Goal: Transaction & Acquisition: Obtain resource

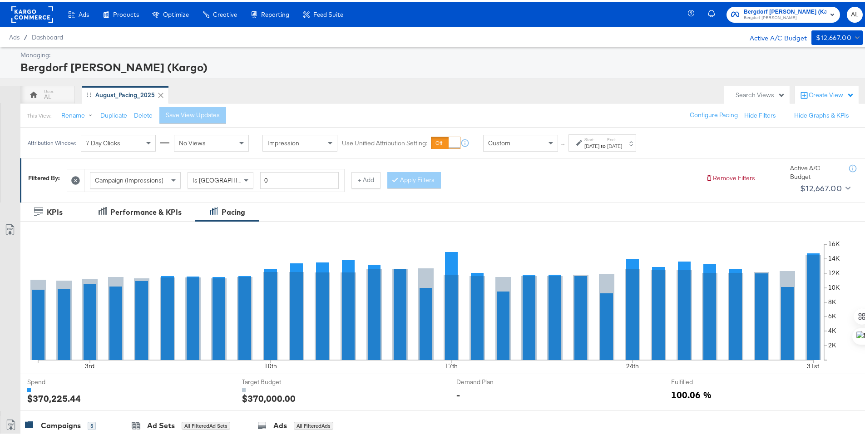
click at [587, 139] on label "Start:" at bounding box center [592, 138] width 15 height 6
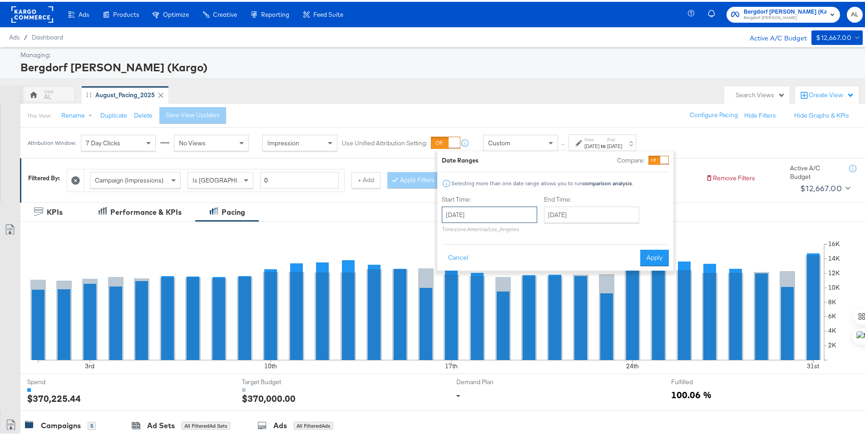
click at [517, 211] on input "August 1st 2025" at bounding box center [489, 213] width 95 height 16
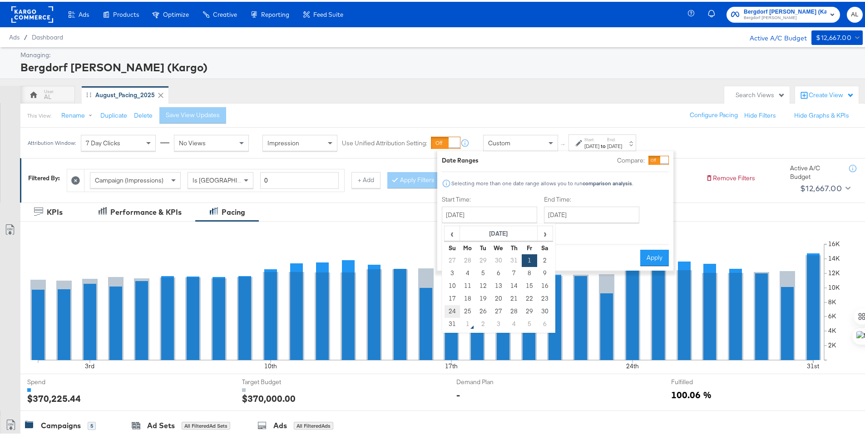
click at [452, 309] on td "24" at bounding box center [452, 309] width 15 height 13
type input "[DATE]"
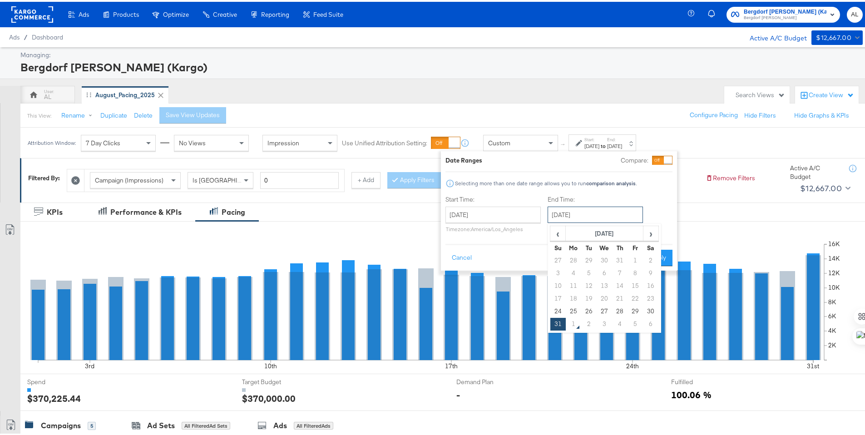
click at [557, 215] on input "August 31st 2025" at bounding box center [595, 213] width 95 height 16
click at [650, 305] on td "30" at bounding box center [650, 309] width 15 height 13
type input "[DATE]"
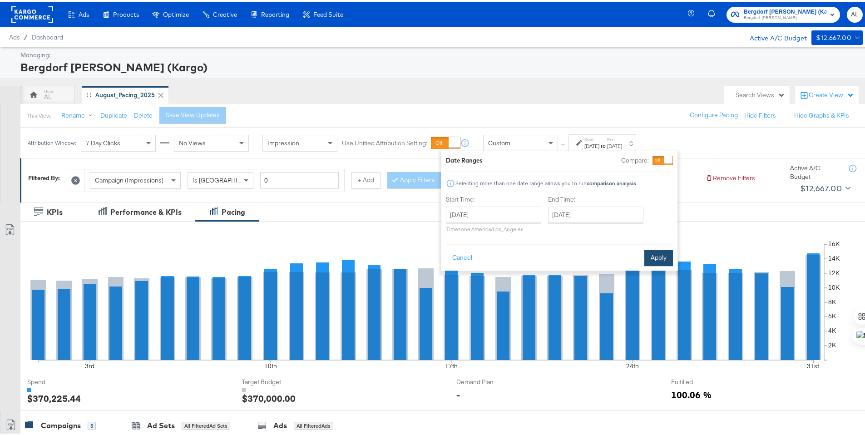
click at [661, 259] on button "Apply" at bounding box center [659, 256] width 29 height 16
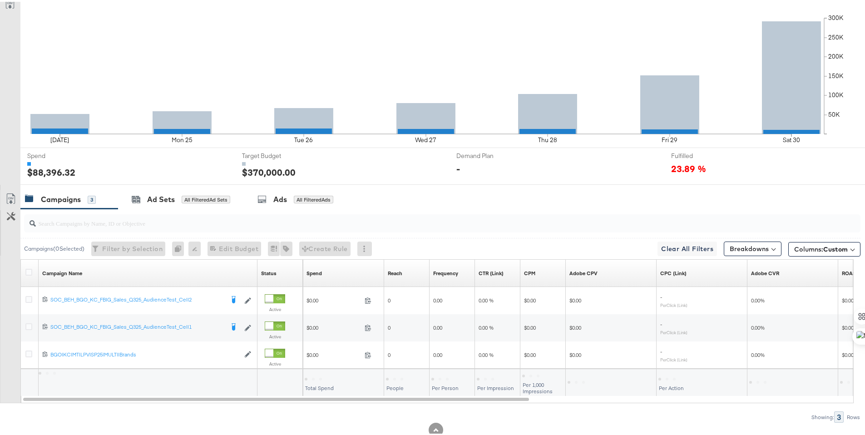
scroll to position [252, 0]
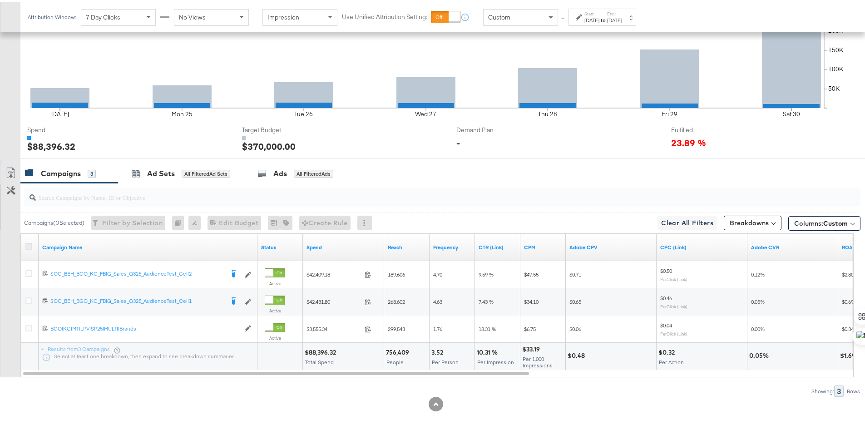
click at [27, 246] on icon at bounding box center [28, 244] width 7 height 7
click at [0, 0] on input "checkbox" at bounding box center [0, 0] width 0 height 0
click at [829, 224] on span "Custom" at bounding box center [836, 222] width 25 height 8
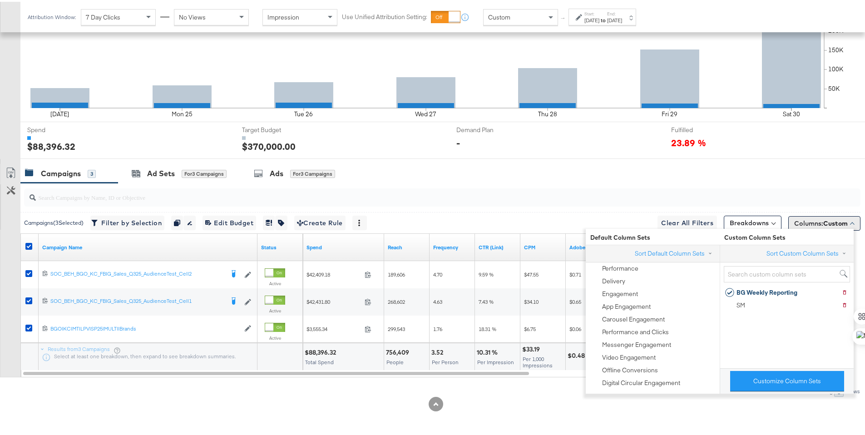
click at [829, 224] on span "Custom" at bounding box center [836, 222] width 25 height 8
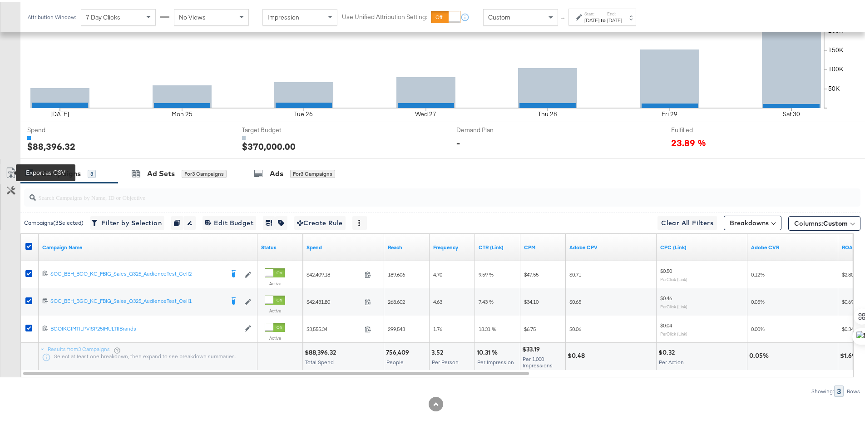
click at [11, 169] on icon at bounding box center [10, 171] width 11 height 11
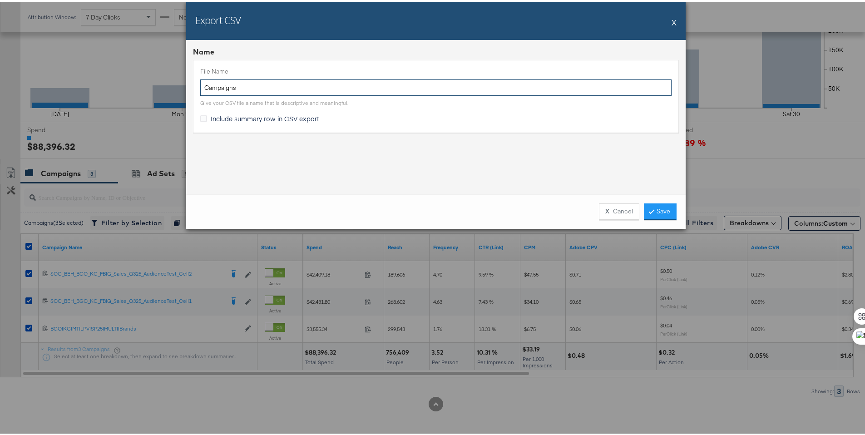
click at [201, 88] on input "Campaigns" at bounding box center [436, 86] width 472 height 17
type input "BG LW TTL Campaigns"
click at [211, 116] on span "Include summary row in CSV export" at bounding box center [265, 116] width 109 height 9
click at [0, 0] on input "Include summary row in CSV export" at bounding box center [0, 0] width 0 height 0
click at [666, 214] on link "Save" at bounding box center [660, 210] width 33 height 16
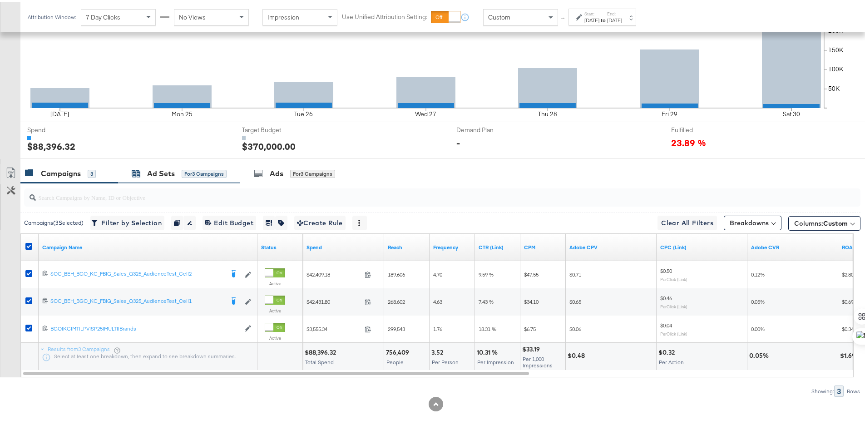
click at [142, 168] on div "Ad Sets for 3 Campaigns" at bounding box center [179, 172] width 95 height 10
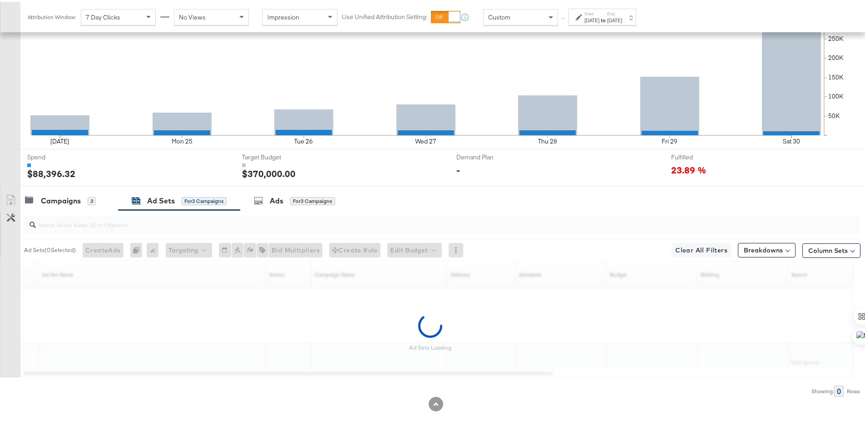
scroll to position [225, 0]
click at [813, 249] on button "Column Sets" at bounding box center [832, 249] width 58 height 15
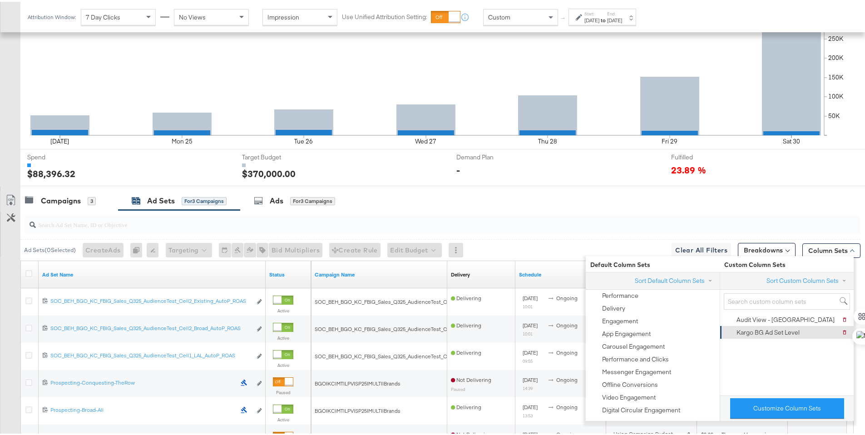
click at [790, 334] on div "Kargo BG Ad Set Level" at bounding box center [768, 331] width 63 height 9
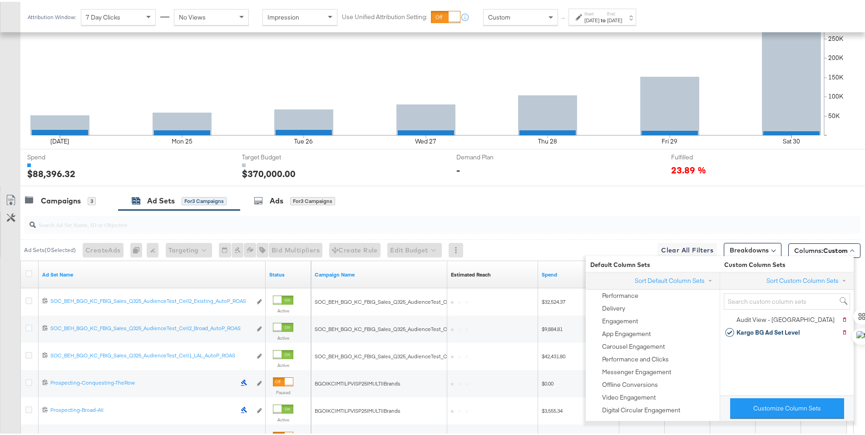
click at [736, 179] on div "Fulfilled Fulfilled 23.89 %" at bounding box center [769, 166] width 208 height 36
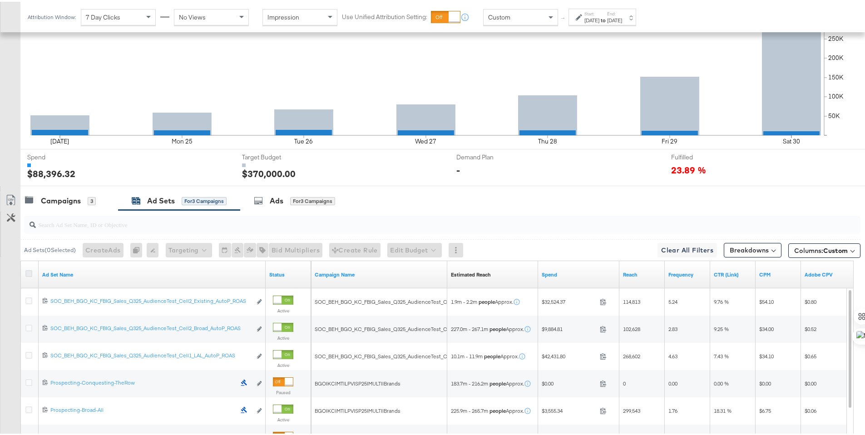
click at [30, 270] on icon at bounding box center [28, 271] width 7 height 7
click at [0, 0] on input "checkbox" at bounding box center [0, 0] width 0 height 0
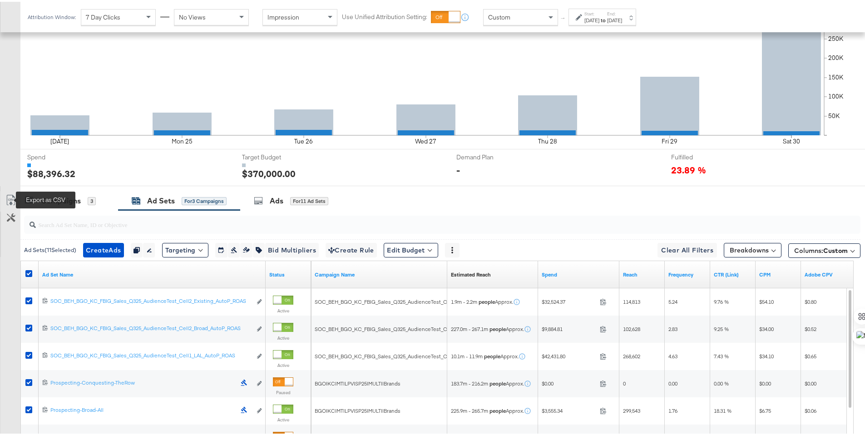
click at [10, 199] on icon at bounding box center [10, 200] width 5 height 7
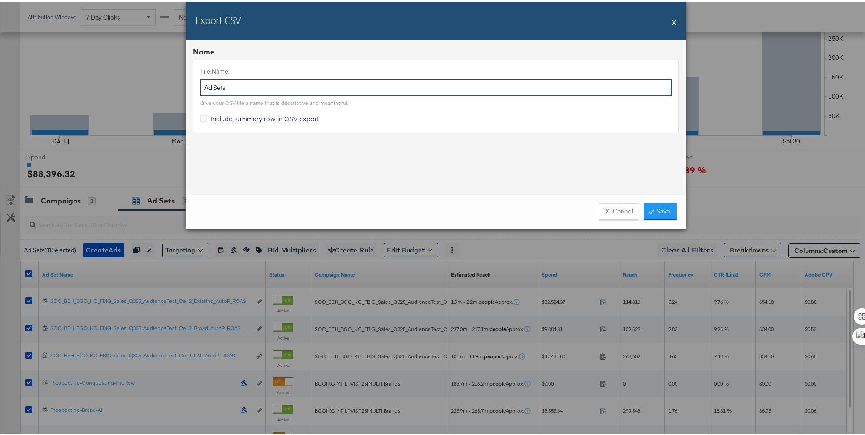
click at [202, 84] on input "Ad Sets" at bounding box center [436, 86] width 472 height 17
type input "GG lw ttl Ad Sets"
click at [242, 114] on span "Include summary row in CSV export" at bounding box center [265, 116] width 109 height 9
click at [0, 0] on input "Include summary row in CSV export" at bounding box center [0, 0] width 0 height 0
click at [646, 209] on link "Save" at bounding box center [660, 210] width 33 height 16
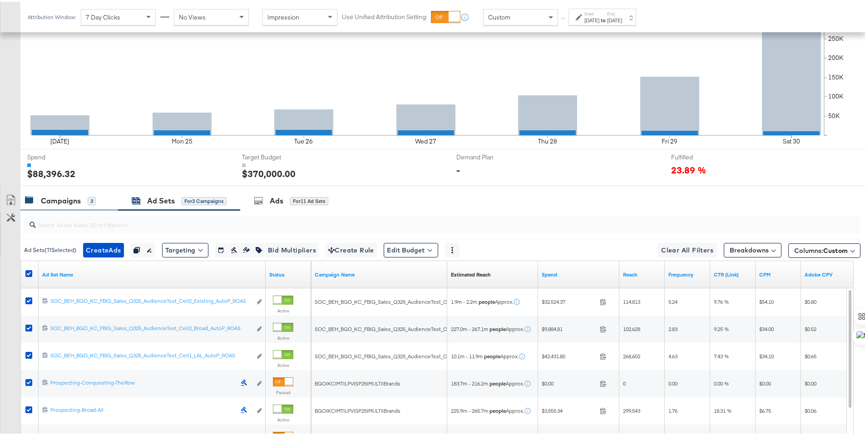
click at [61, 197] on div "Campaigns" at bounding box center [61, 199] width 40 height 10
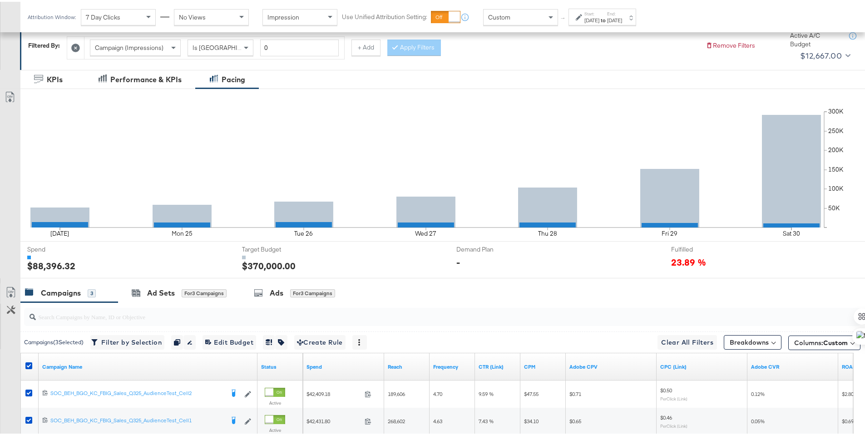
scroll to position [0, 0]
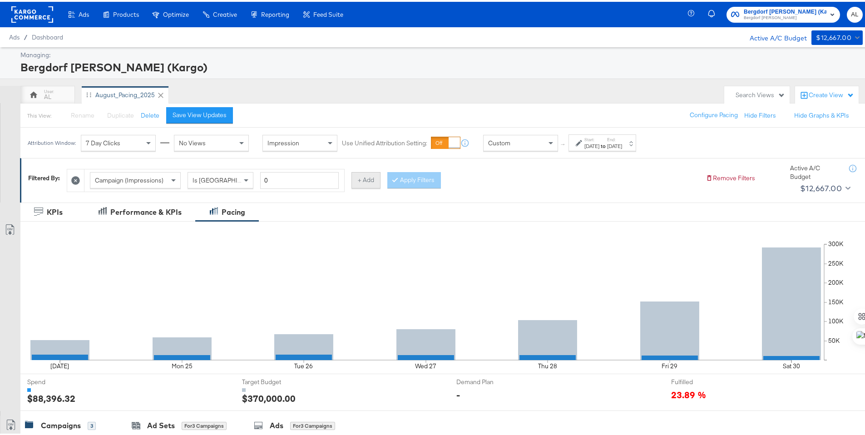
click at [368, 176] on button "+ Add" at bounding box center [366, 178] width 29 height 16
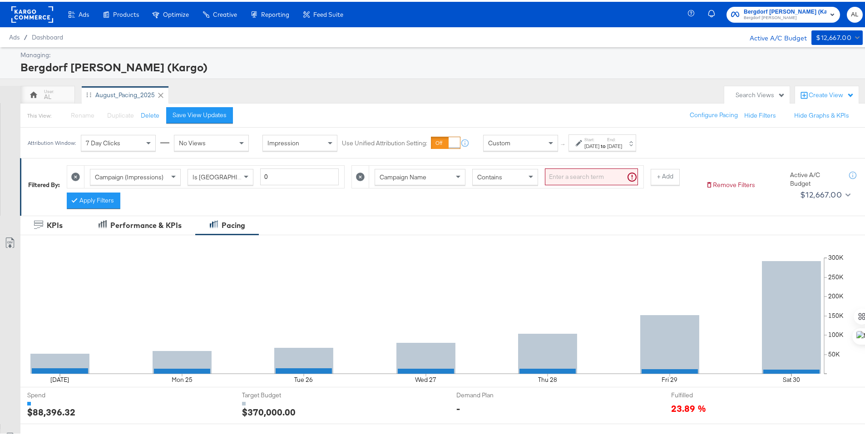
click at [494, 178] on span "Contains" at bounding box center [489, 175] width 25 height 8
click at [554, 180] on input "search" at bounding box center [591, 175] width 93 height 17
type input "brand"
click at [90, 196] on button "Apply Filters" at bounding box center [94, 199] width 54 height 16
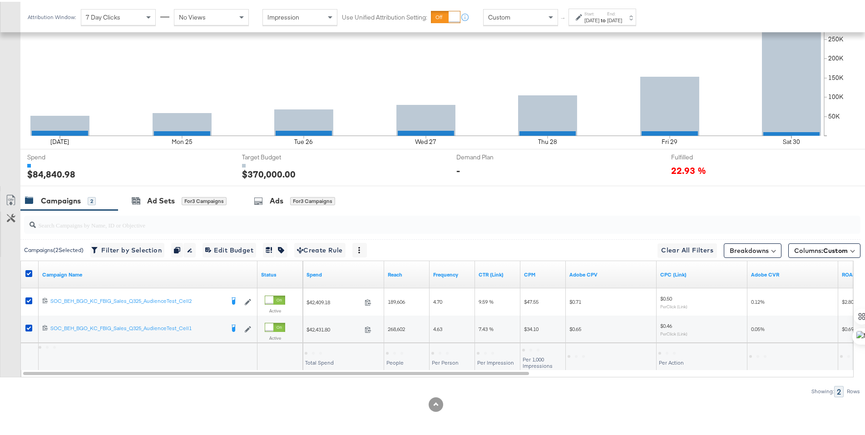
scroll to position [238, 0]
click at [26, 269] on icon at bounding box center [28, 271] width 7 height 7
click at [0, 0] on input "checkbox" at bounding box center [0, 0] width 0 height 0
click at [26, 269] on icon at bounding box center [28, 271] width 7 height 7
click at [0, 0] on input "checkbox" at bounding box center [0, 0] width 0 height 0
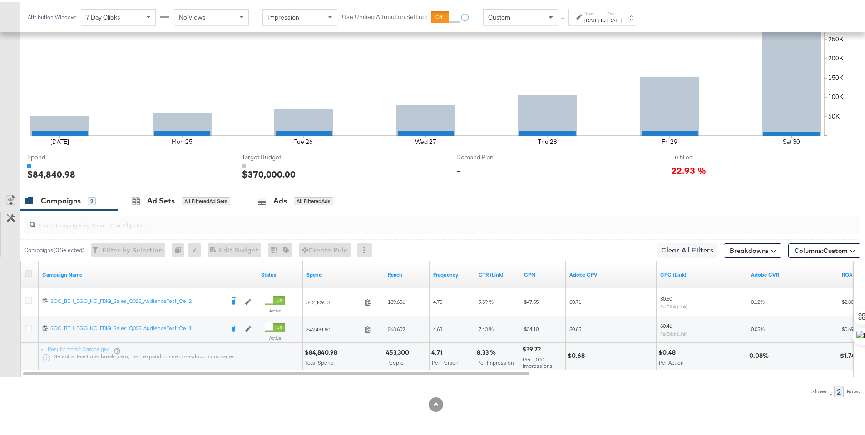
click at [26, 269] on icon at bounding box center [28, 271] width 7 height 7
click at [0, 0] on input "checkbox" at bounding box center [0, 0] width 0 height 0
click at [14, 204] on icon at bounding box center [10, 198] width 11 height 11
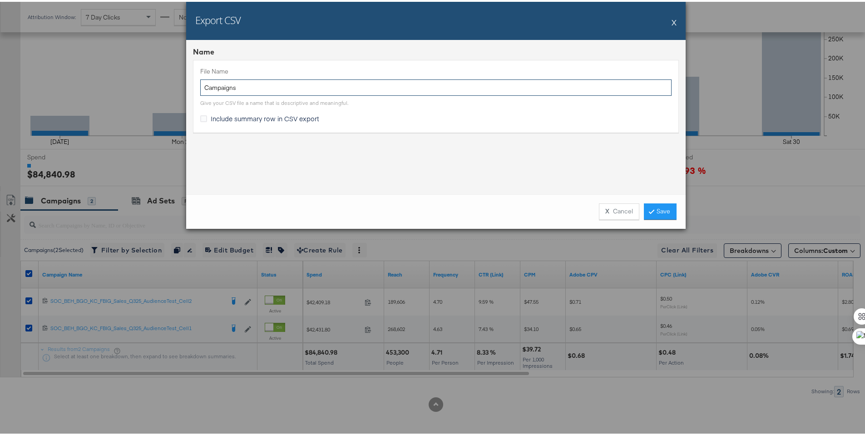
click at [200, 87] on input "Campaigns" at bounding box center [436, 86] width 472 height 17
type input "BG CONV Campaigns"
click at [233, 118] on span "Include summary row in CSV export" at bounding box center [265, 116] width 109 height 9
click at [0, 0] on input "Include summary row in CSV export" at bounding box center [0, 0] width 0 height 0
click at [654, 211] on link "Save" at bounding box center [660, 210] width 33 height 16
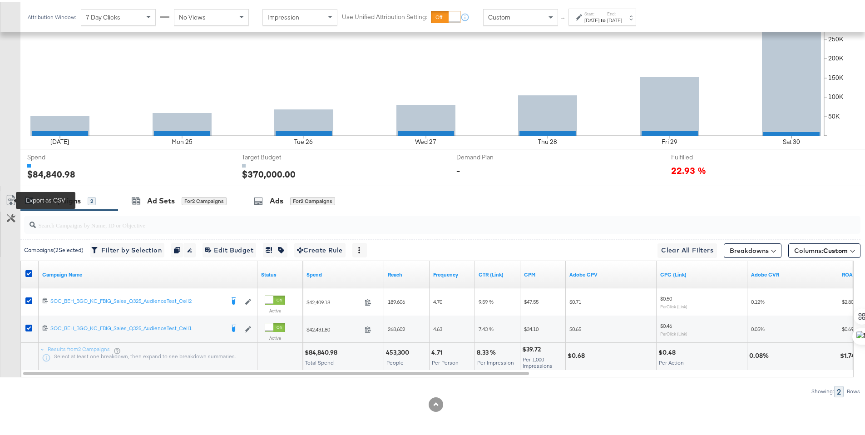
click at [12, 198] on icon at bounding box center [10, 200] width 5 height 7
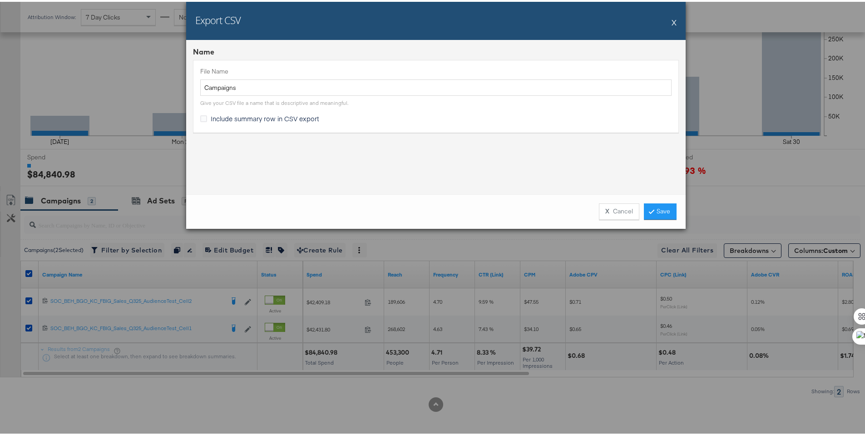
click at [221, 115] on span "Include summary row in CSV export" at bounding box center [265, 116] width 109 height 9
click at [0, 0] on input "Include summary row in CSV export" at bounding box center [0, 0] width 0 height 0
click at [656, 210] on link "Save" at bounding box center [660, 210] width 33 height 16
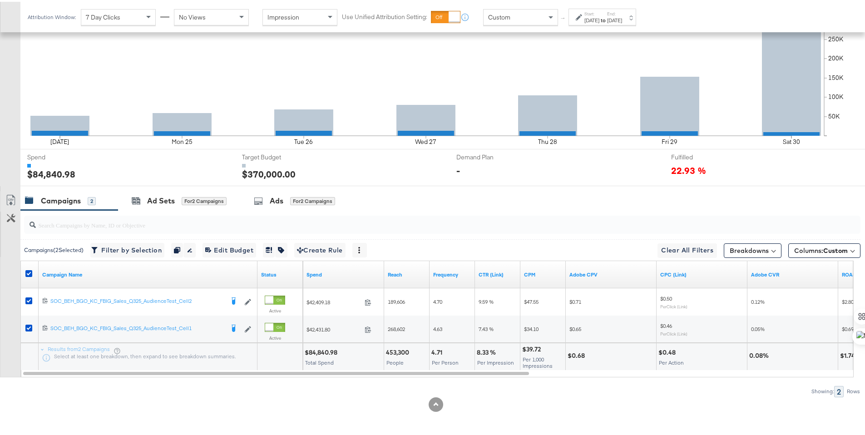
click at [600, 15] on div "[DATE]" at bounding box center [592, 18] width 15 height 7
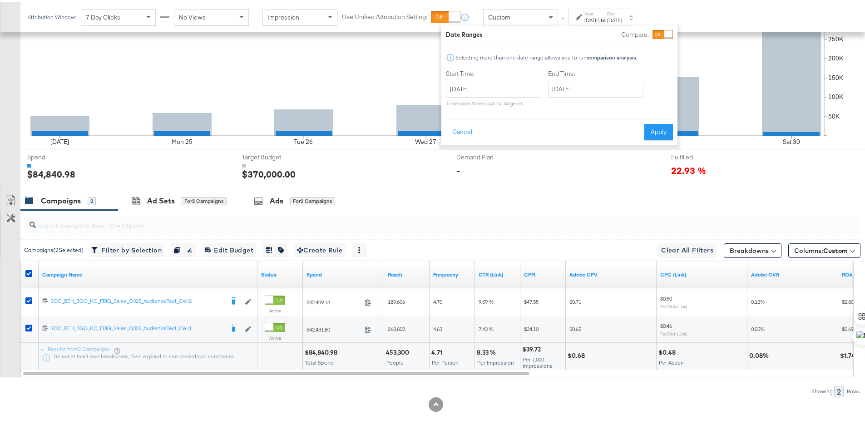
click at [596, 13] on label "Start:" at bounding box center [592, 12] width 15 height 6
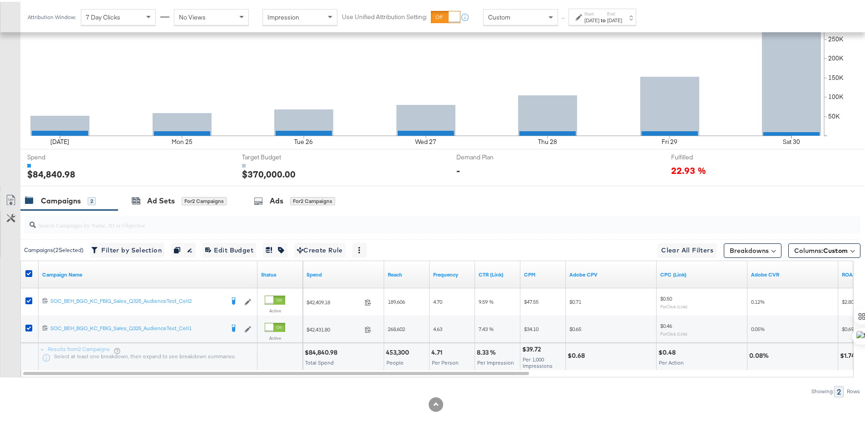
click at [537, 22] on div "Custom" at bounding box center [521, 15] width 74 height 15
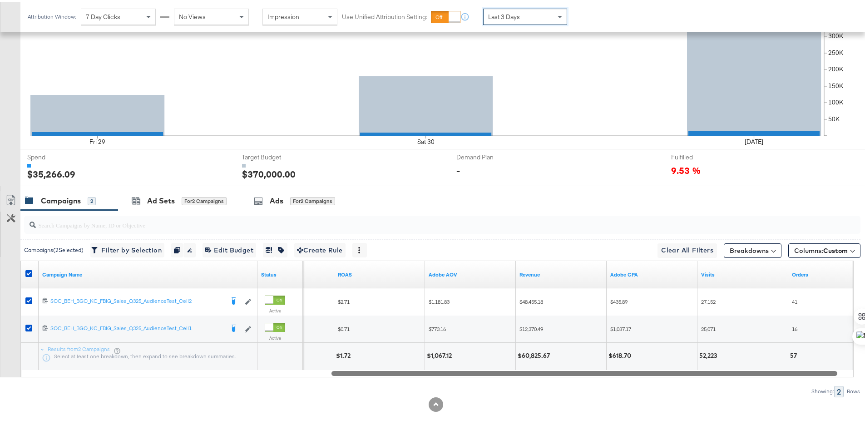
drag, startPoint x: 506, startPoint y: 373, endPoint x: 815, endPoint y: 387, distance: 309.3
click at [815, 387] on div "Campaigns ( 2 Selected) Filter by Selection Filter 2 campaigns Duplicate 2 camp…" at bounding box center [430, 302] width 861 height 187
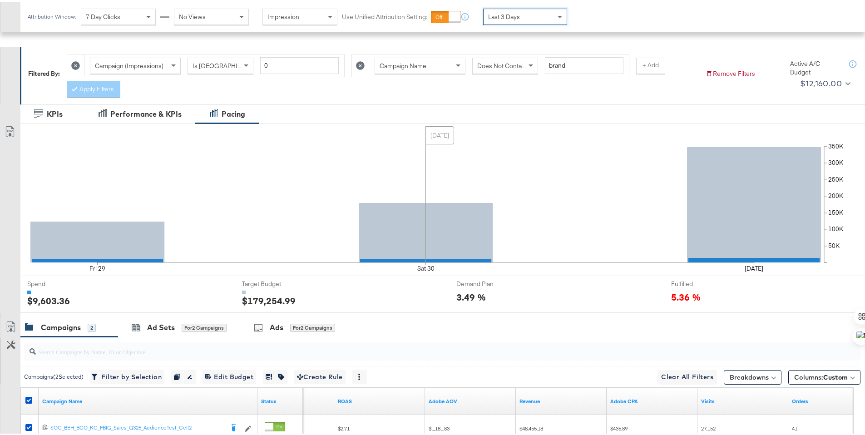
scroll to position [0, 0]
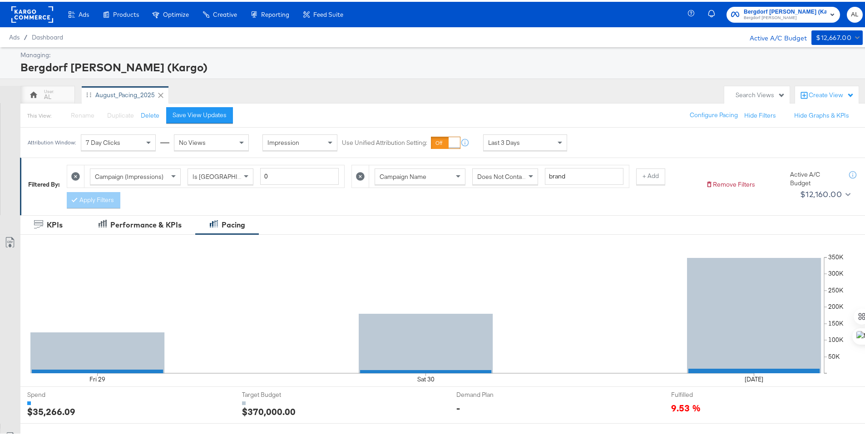
click at [359, 174] on icon at bounding box center [360, 174] width 9 height 9
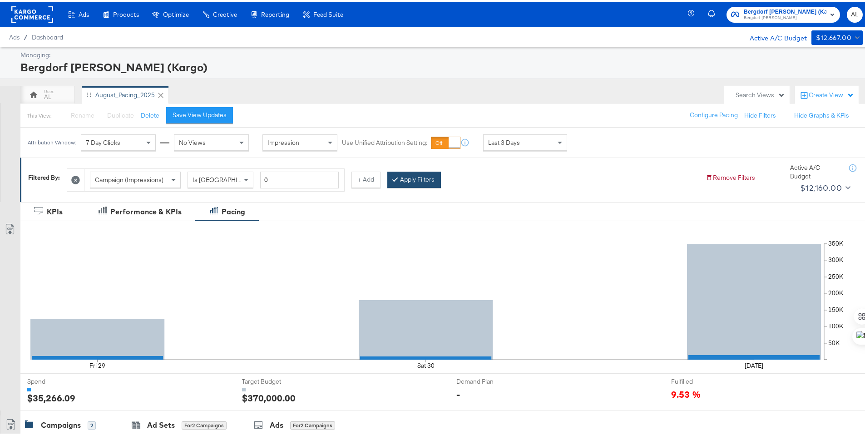
click at [389, 174] on button "Apply Filters" at bounding box center [415, 178] width 54 height 16
click at [25, 12] on rect at bounding box center [32, 13] width 42 height 16
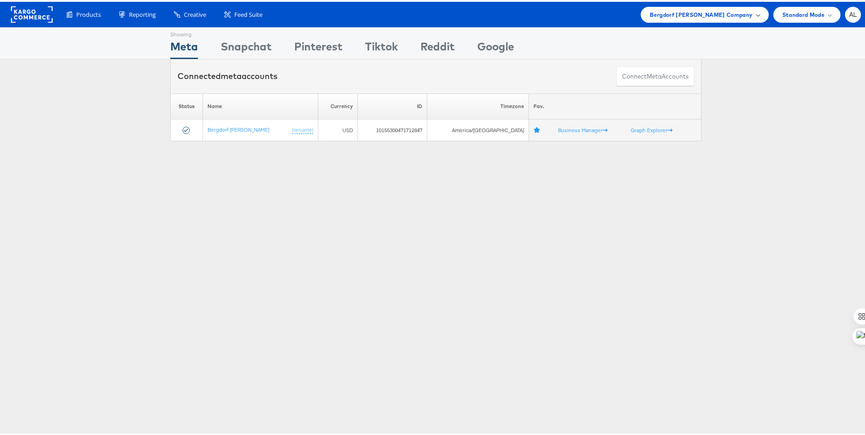
click at [706, 15] on span "Bergdorf Goodman Company" at bounding box center [701, 13] width 103 height 10
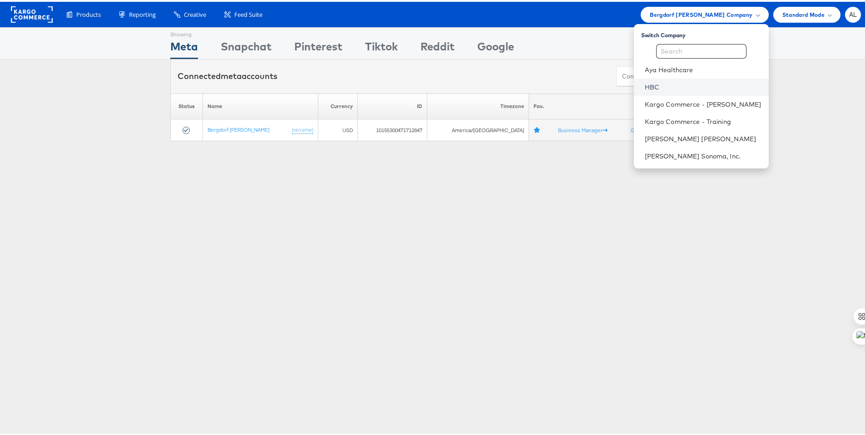
click at [679, 89] on link "HBC" at bounding box center [703, 85] width 117 height 9
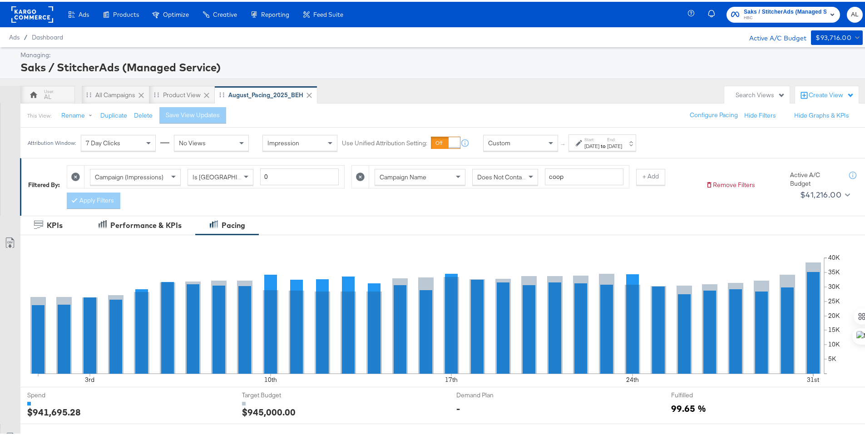
click at [541, 144] on div "Custom" at bounding box center [521, 141] width 74 height 15
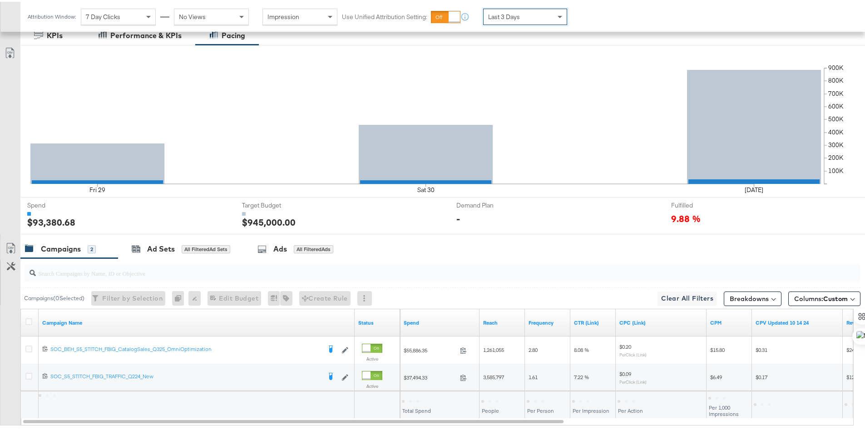
scroll to position [238, 0]
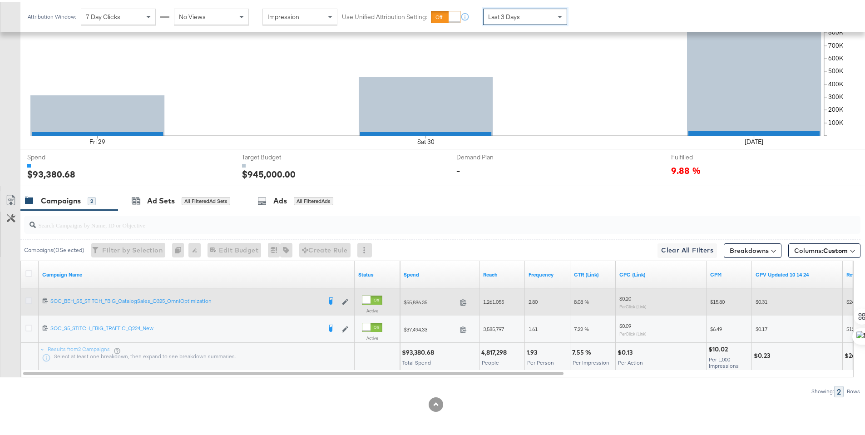
click at [29, 300] on icon at bounding box center [28, 299] width 7 height 7
click at [0, 0] on input "checkbox" at bounding box center [0, 0] width 0 height 0
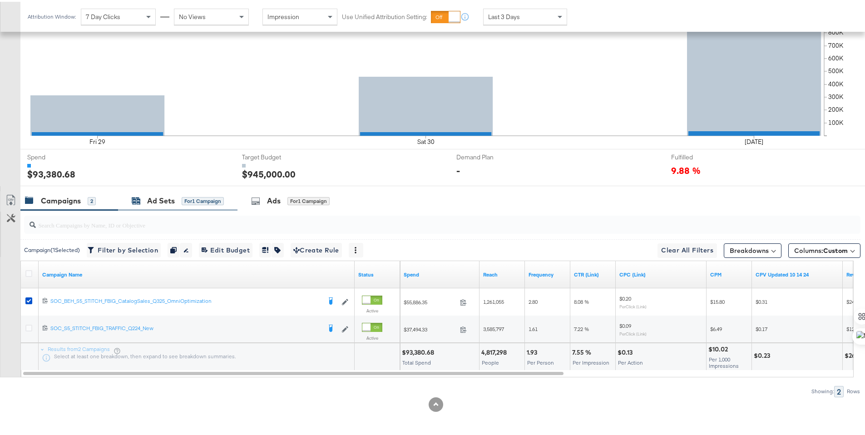
click at [151, 204] on div "Ad Sets" at bounding box center [161, 199] width 28 height 10
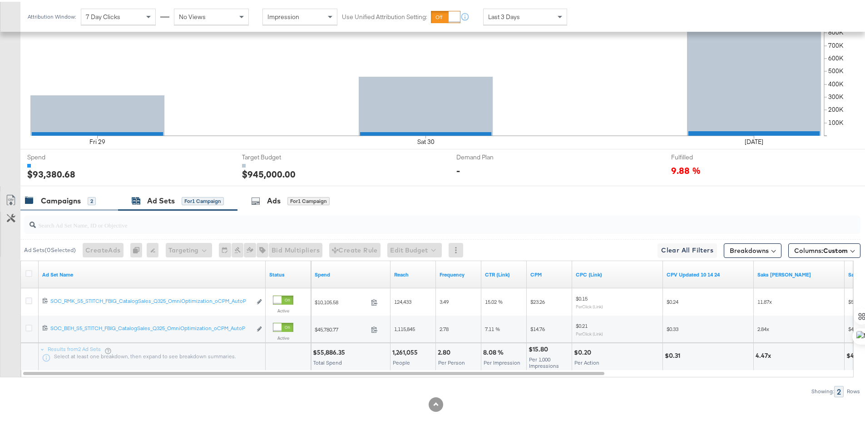
click at [59, 202] on div "Campaigns" at bounding box center [61, 199] width 40 height 10
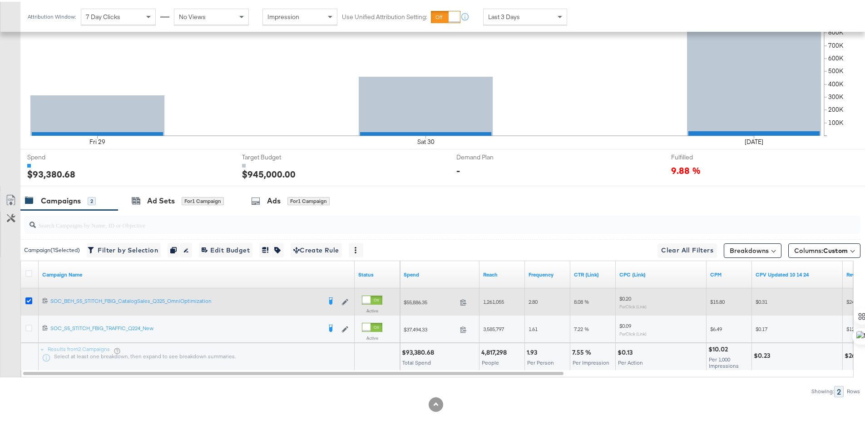
click at [28, 296] on icon at bounding box center [28, 299] width 7 height 7
click at [0, 0] on input "checkbox" at bounding box center [0, 0] width 0 height 0
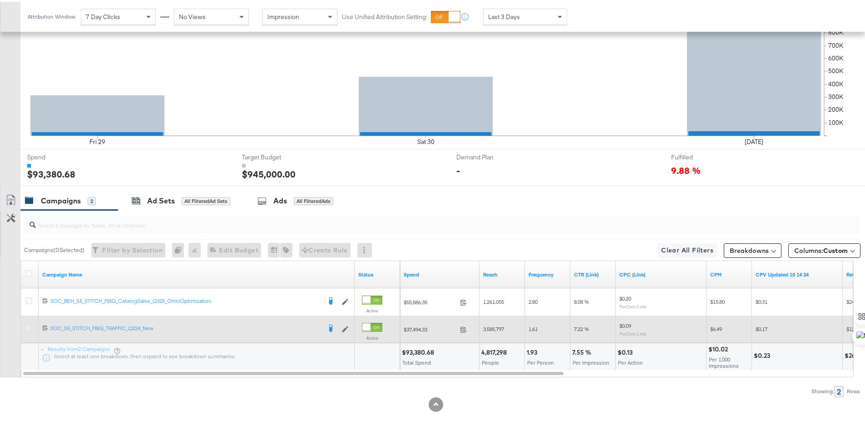
click at [29, 328] on icon at bounding box center [28, 326] width 7 height 7
click at [0, 0] on input "checkbox" at bounding box center [0, 0] width 0 height 0
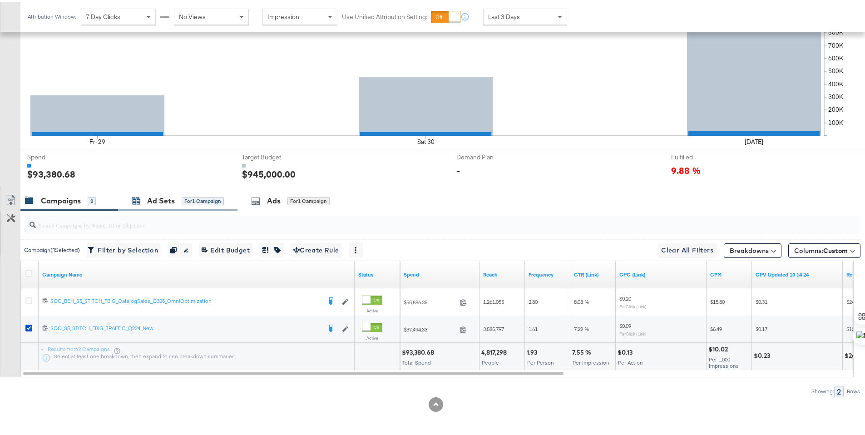
click at [142, 202] on div "Ad Sets for 1 Campaign" at bounding box center [178, 199] width 92 height 10
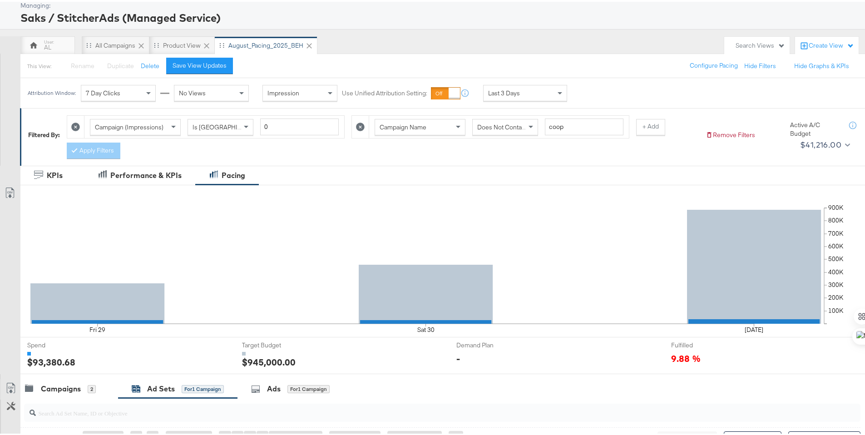
scroll to position [0, 0]
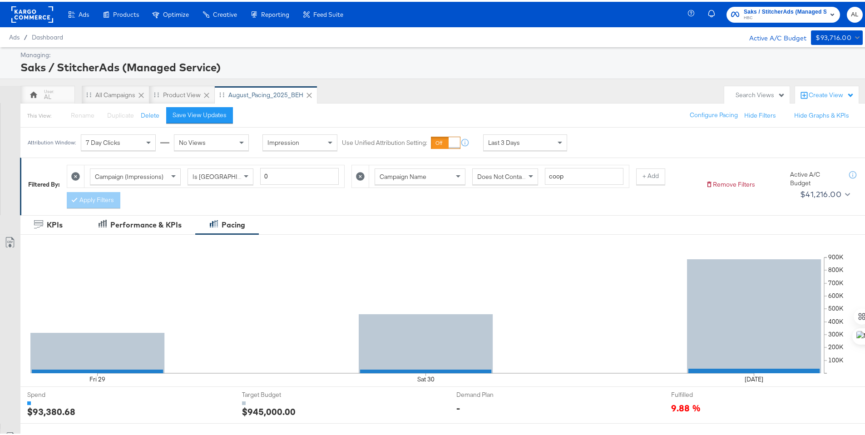
click at [22, 12] on rect at bounding box center [32, 13] width 42 height 16
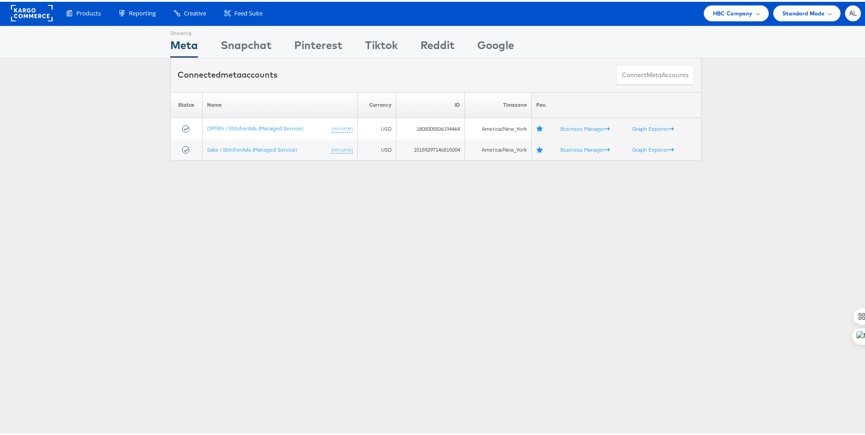
scroll to position [2, 0]
click at [728, 9] on span "HBC Company" at bounding box center [733, 11] width 40 height 10
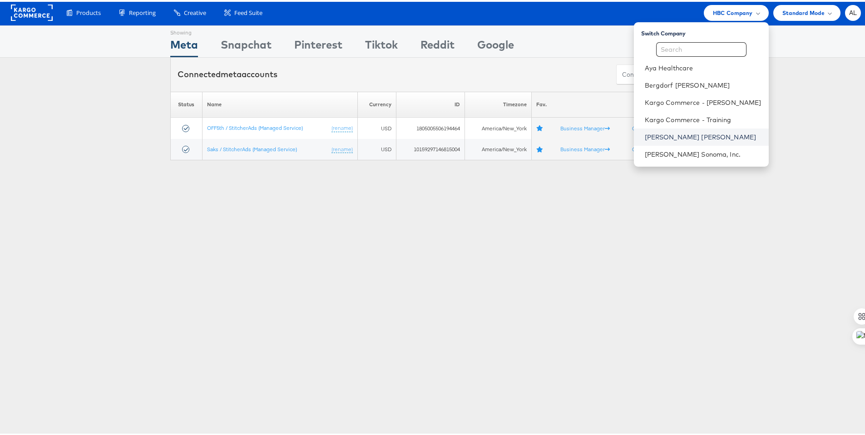
click at [677, 131] on link "[PERSON_NAME] [PERSON_NAME]" at bounding box center [703, 135] width 117 height 9
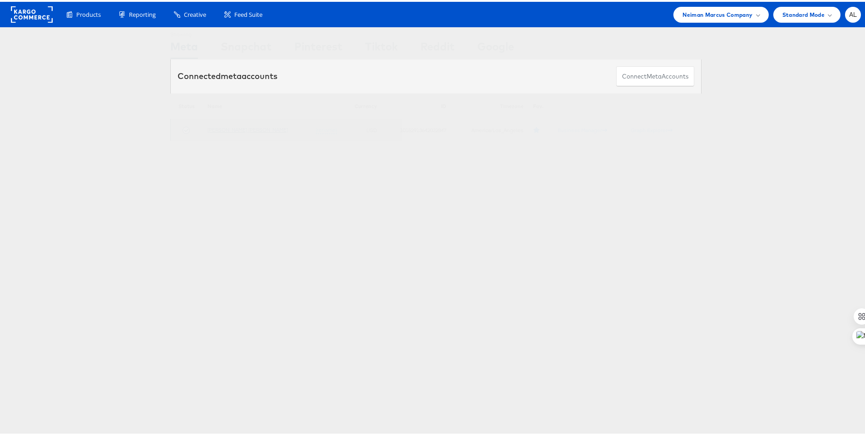
click at [224, 128] on link "[PERSON_NAME] [PERSON_NAME]" at bounding box center [248, 127] width 80 height 7
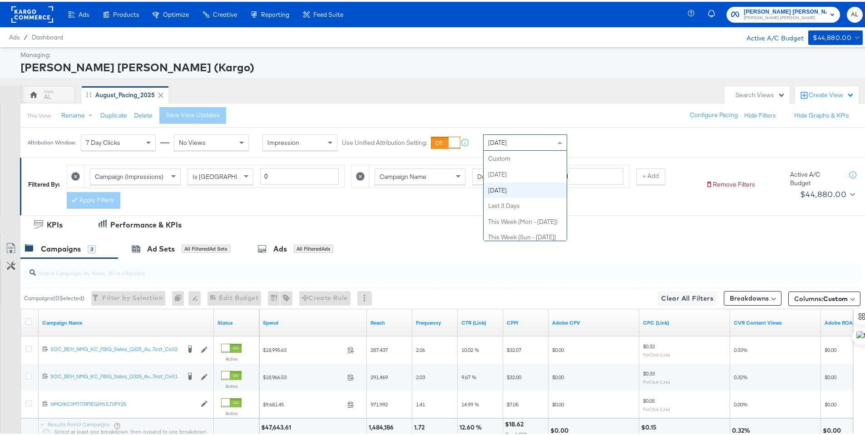
click at [545, 139] on div "[DATE]" at bounding box center [525, 140] width 83 height 15
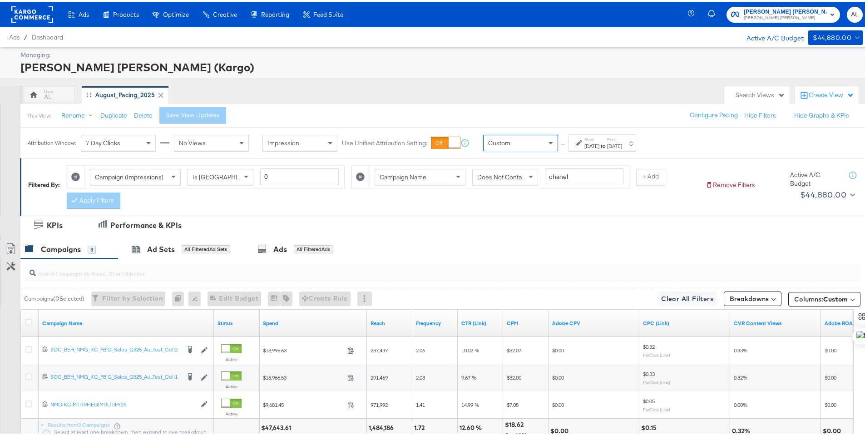
click at [583, 144] on div at bounding box center [580, 141] width 9 height 6
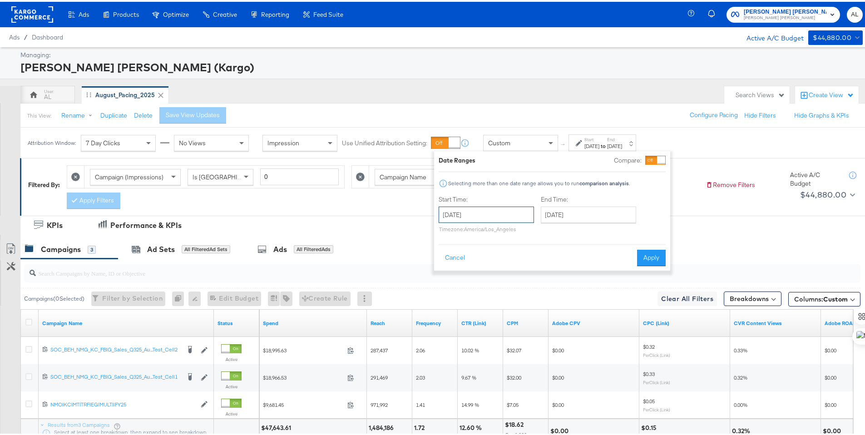
click at [502, 211] on input "[DATE]" at bounding box center [486, 213] width 95 height 16
click at [449, 233] on span "‹" at bounding box center [449, 232] width 14 height 14
click at [451, 311] on td "24" at bounding box center [449, 309] width 15 height 13
type input "[DATE]"
click at [578, 217] on input "[DATE]" at bounding box center [592, 213] width 95 height 16
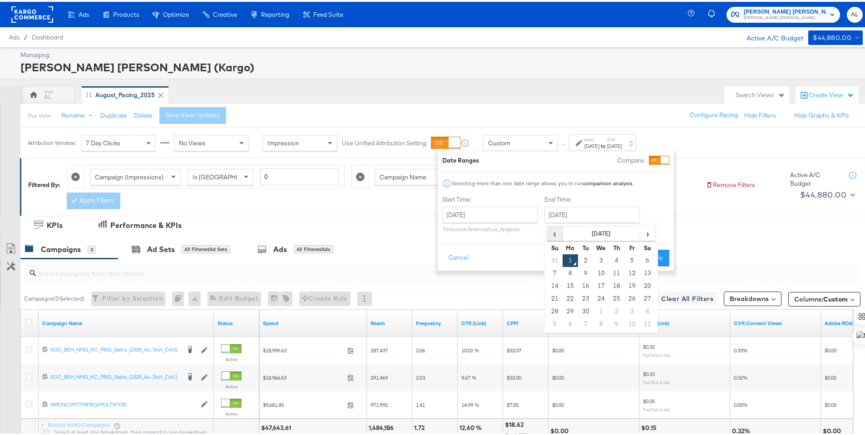
click at [553, 235] on span "‹" at bounding box center [555, 232] width 14 height 14
click at [647, 312] on td "30" at bounding box center [647, 309] width 15 height 13
type input "[DATE]"
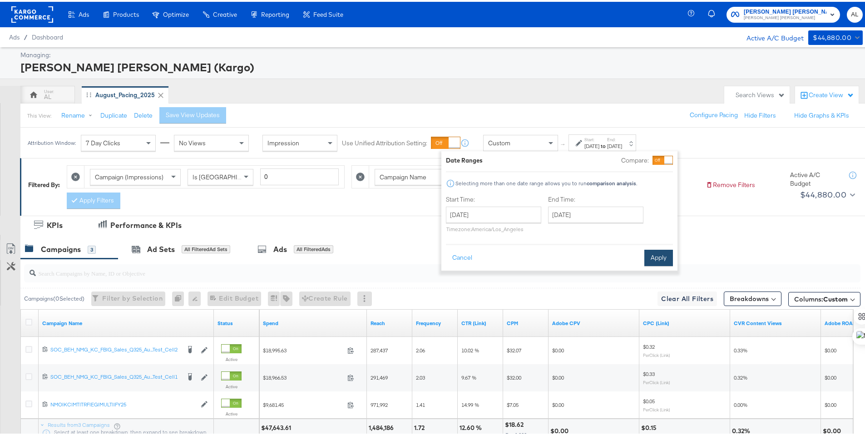
click at [658, 260] on button "Apply" at bounding box center [659, 256] width 29 height 16
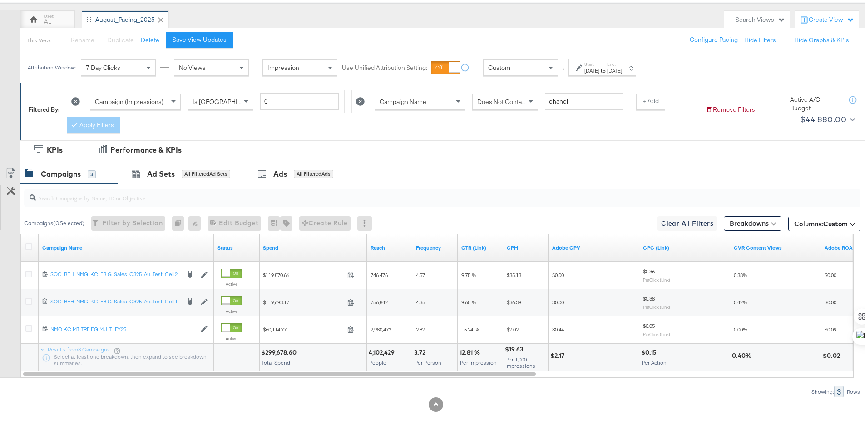
scroll to position [76, 0]
click at [30, 244] on icon at bounding box center [28, 244] width 7 height 7
click at [0, 0] on input "checkbox" at bounding box center [0, 0] width 0 height 0
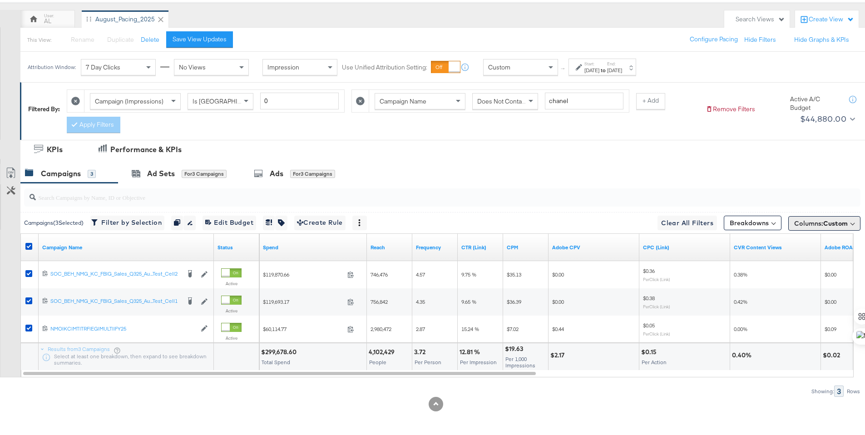
click at [789, 220] on button "Columns: Custom" at bounding box center [825, 221] width 72 height 15
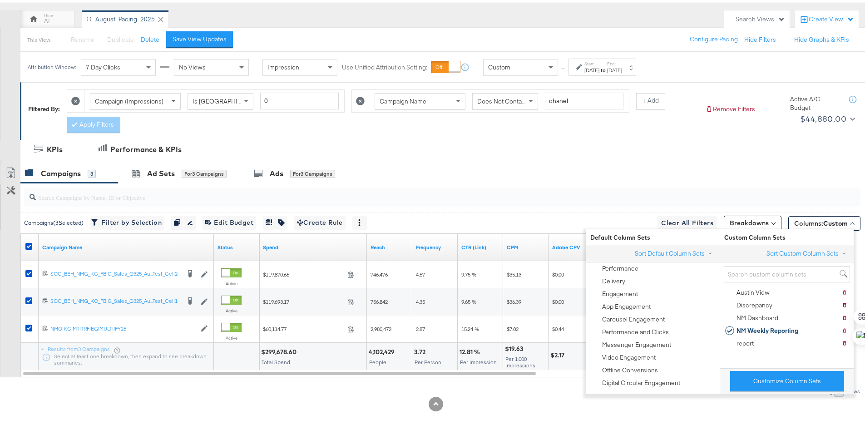
click at [467, 160] on div at bounding box center [436, 160] width 872 height 7
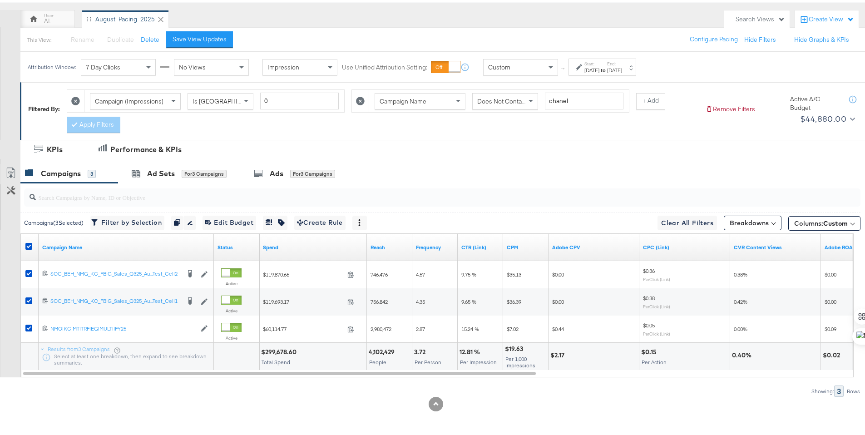
click at [10, 164] on link "Export as CSV" at bounding box center [10, 172] width 20 height 20
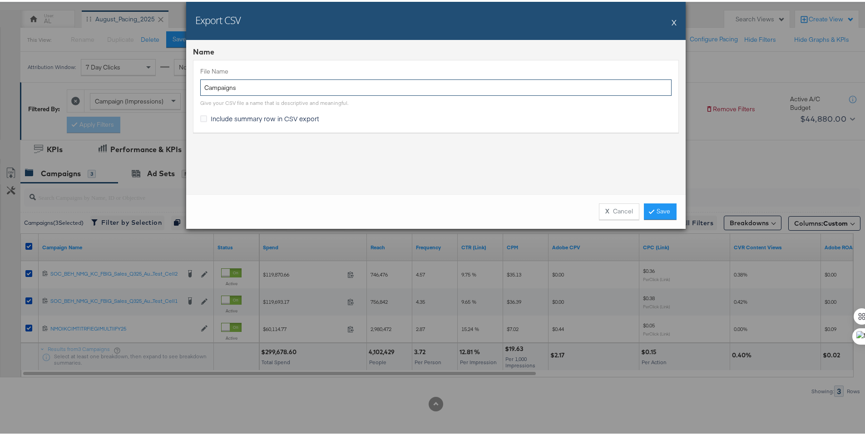
click at [201, 84] on input "Campaigns" at bounding box center [436, 86] width 472 height 17
type input "NM LW Campaigns"
click at [218, 112] on div "File Name NM LW Campaigns Give your CSV file a name that is descriptive and mea…" at bounding box center [436, 94] width 486 height 72
click at [302, 119] on span "Include summary row in CSV export" at bounding box center [265, 116] width 109 height 9
click at [0, 0] on input "Include summary row in CSV export" at bounding box center [0, 0] width 0 height 0
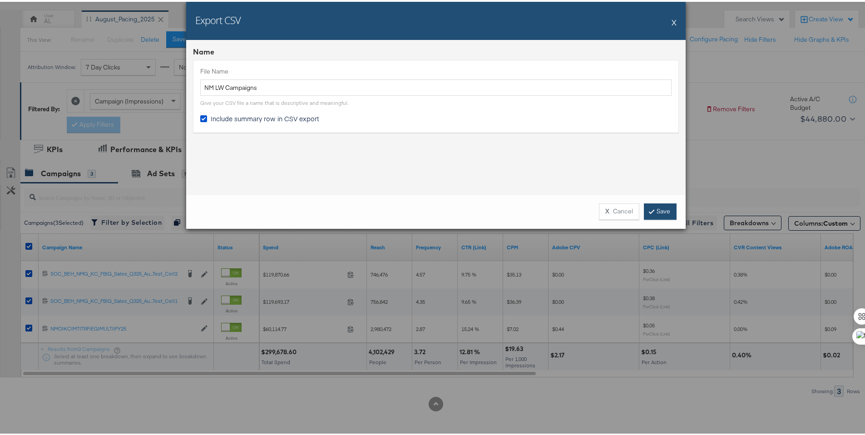
click at [655, 210] on link "Save" at bounding box center [660, 210] width 33 height 16
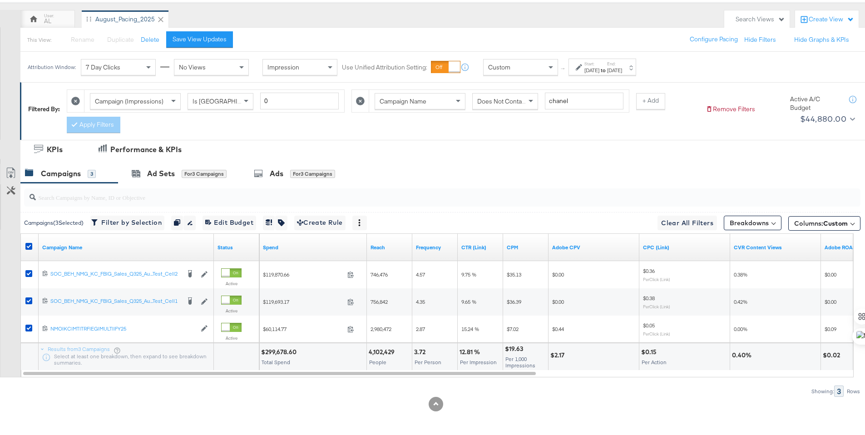
click at [563, 72] on div "↑ Start: [DATE] to End: [DATE]" at bounding box center [597, 65] width 78 height 17
click at [592, 67] on div "[DATE]" at bounding box center [592, 68] width 15 height 7
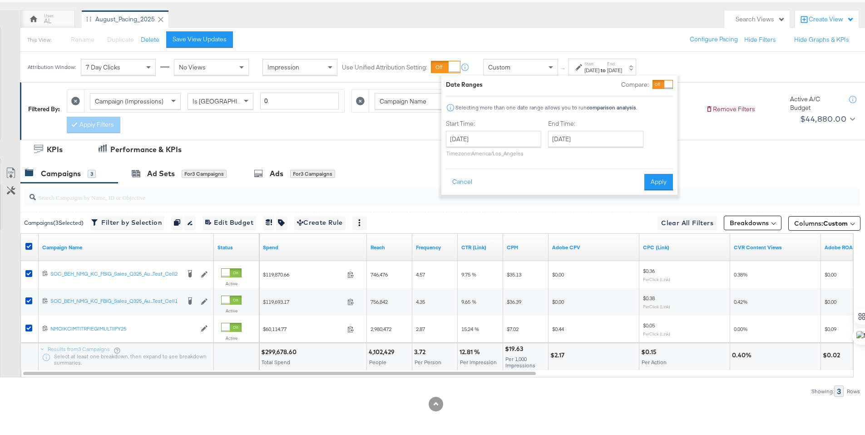
click at [592, 53] on div "Attribution Window: 7 Day Clicks No Views Impression Use Unified Attribution Se…" at bounding box center [333, 65] width 627 height 30
click at [586, 60] on label "Start:" at bounding box center [592, 62] width 15 height 6
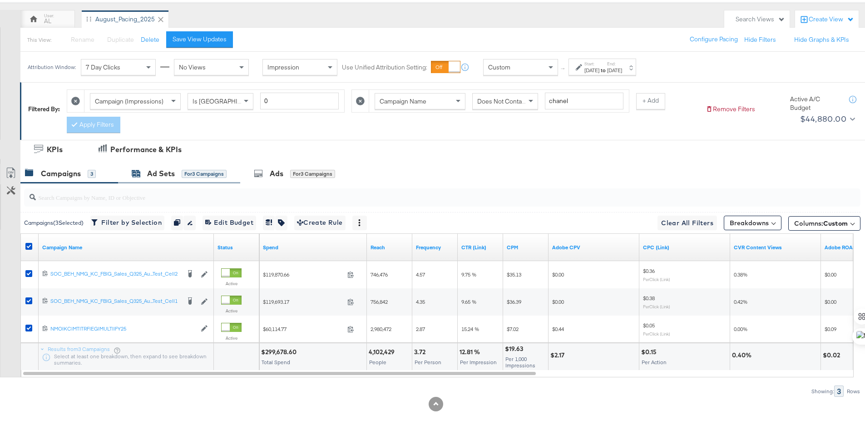
click at [140, 170] on icon at bounding box center [137, 172] width 8 height 6
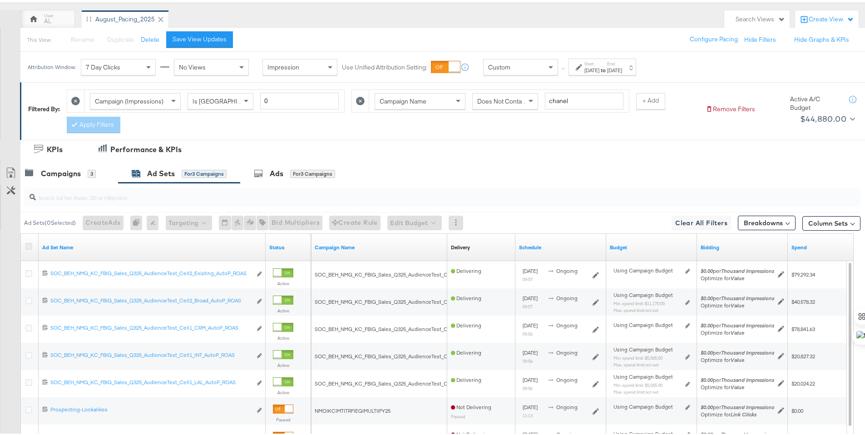
click at [30, 242] on icon at bounding box center [28, 244] width 7 height 7
click at [0, 0] on input "checkbox" at bounding box center [0, 0] width 0 height 0
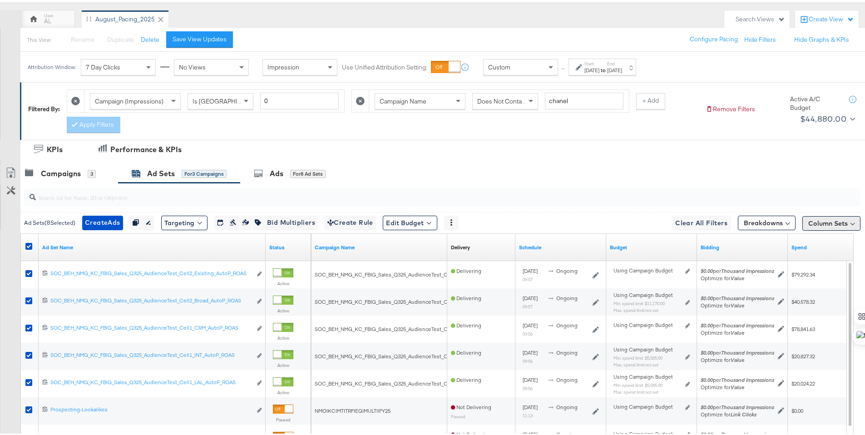
click at [803, 217] on button "Column Sets" at bounding box center [832, 221] width 58 height 15
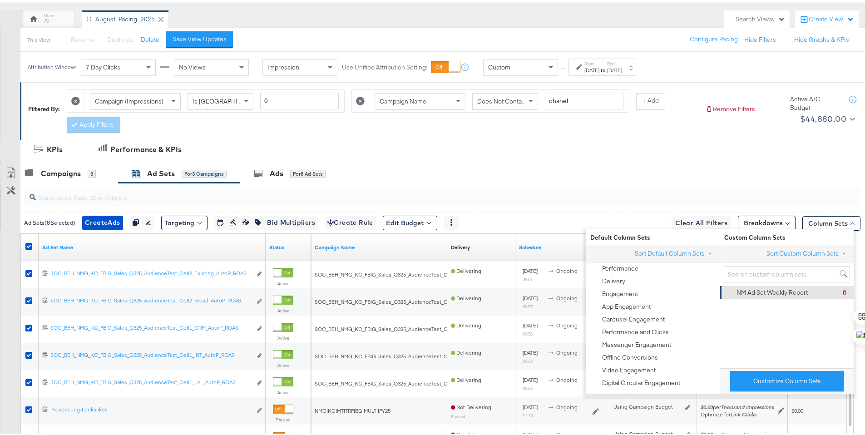
click at [773, 288] on div "NM Ad Set Weekly Report" at bounding box center [772, 291] width 71 height 9
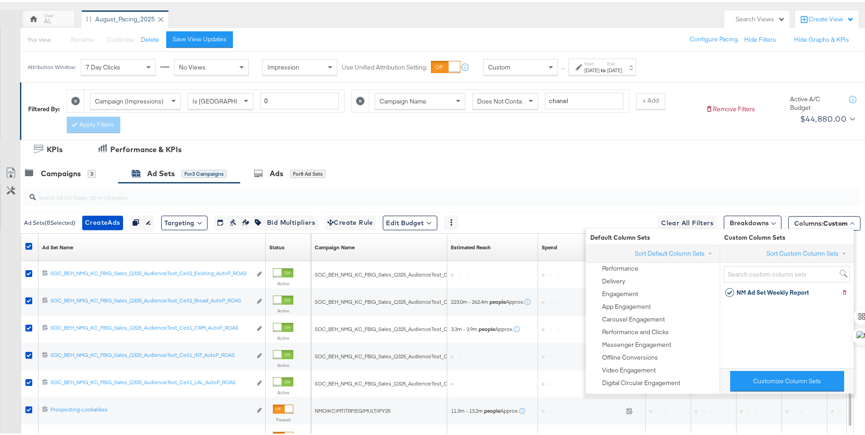
click at [795, 160] on div at bounding box center [436, 160] width 872 height 7
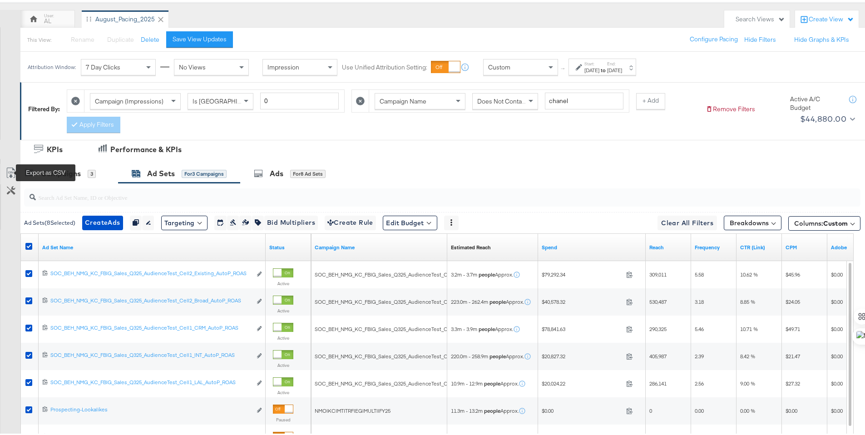
click at [9, 172] on icon at bounding box center [10, 171] width 11 height 11
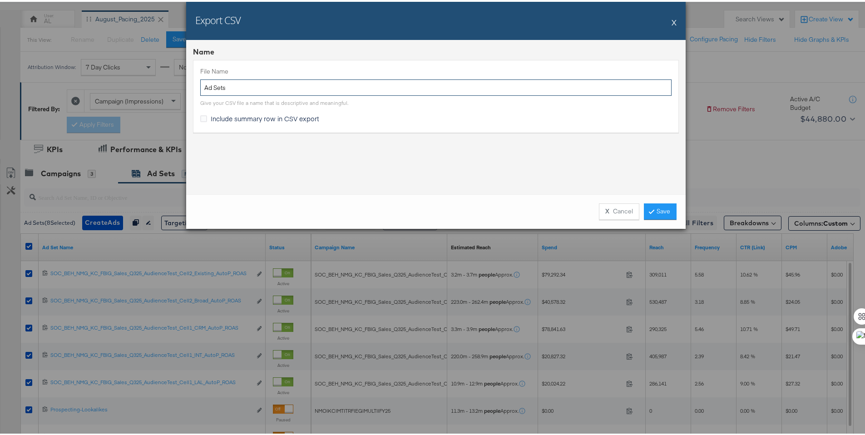
click at [200, 86] on input "Ad Sets" at bounding box center [436, 86] width 472 height 17
type input "NM LW Ad Sets"
click at [213, 119] on span "Include summary row in CSV export" at bounding box center [265, 116] width 109 height 9
click at [0, 0] on input "Include summary row in CSV export" at bounding box center [0, 0] width 0 height 0
click at [651, 207] on link "Save" at bounding box center [660, 210] width 33 height 16
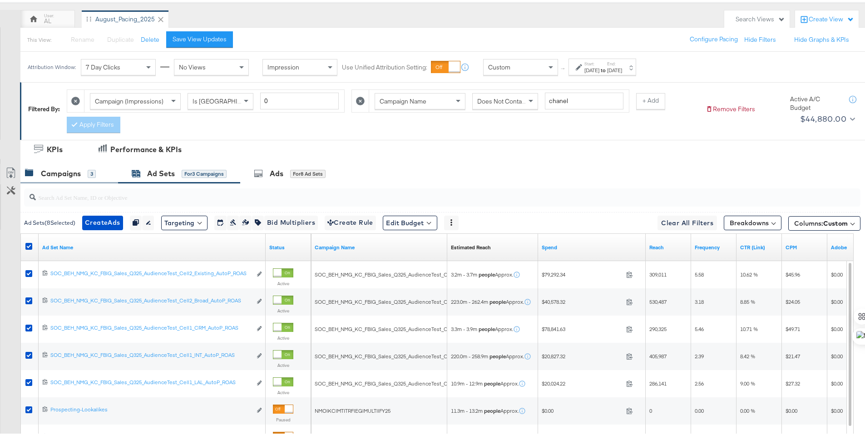
click at [50, 166] on div "Campaigns 3" at bounding box center [69, 172] width 98 height 20
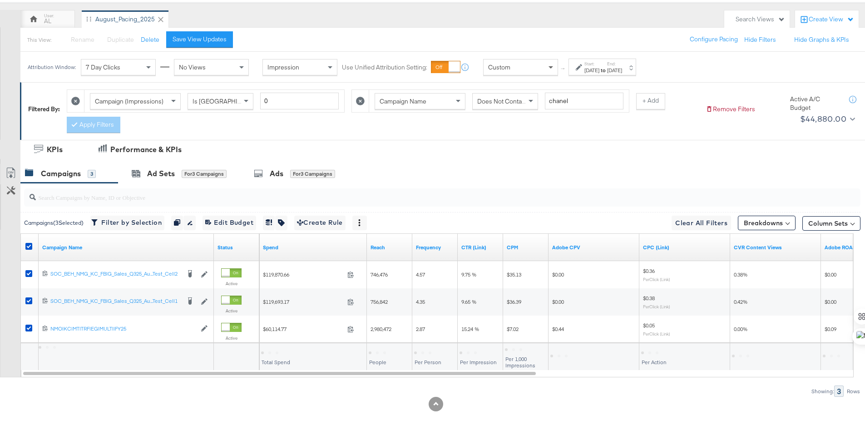
click at [547, 71] on span at bounding box center [552, 65] width 11 height 15
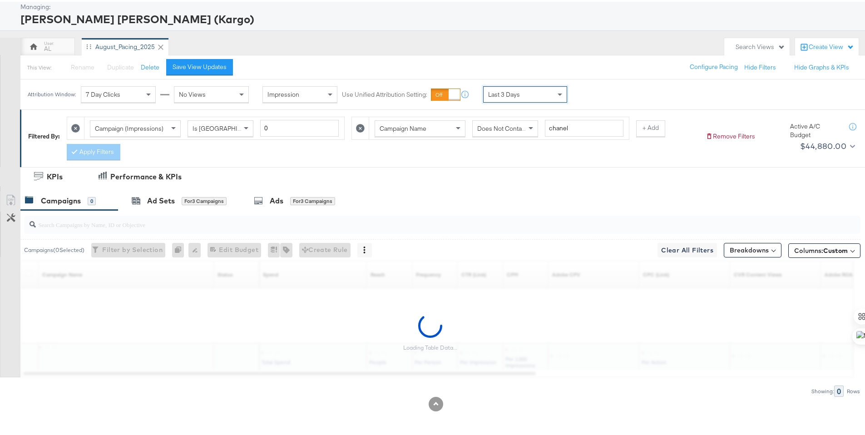
scroll to position [48, 0]
